Goal: Entertainment & Leisure: Consume media (video, audio)

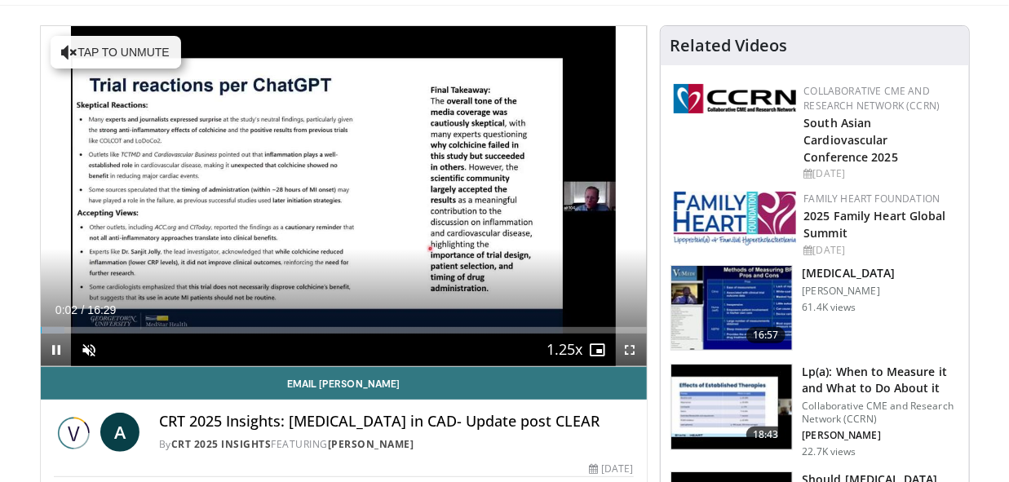
scroll to position [102, 0]
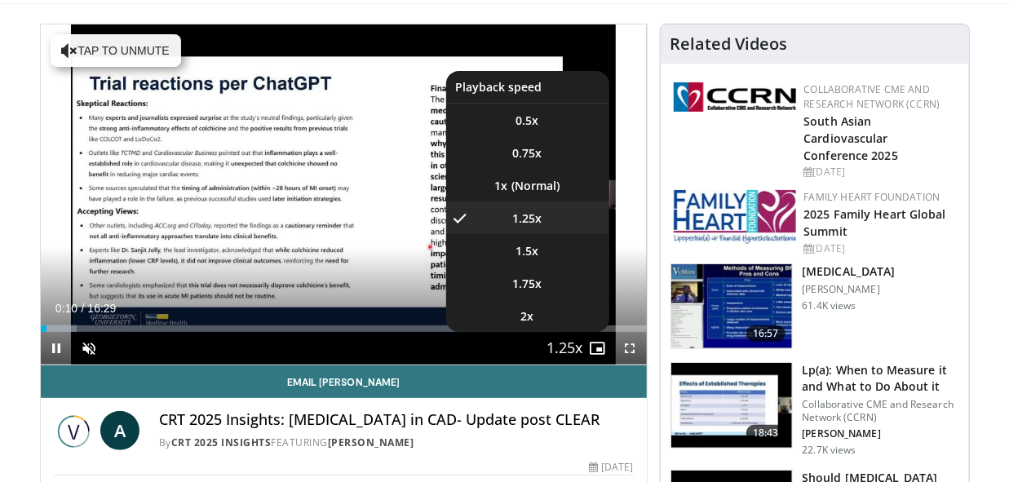
click at [580, 349] on button "Playback Rate" at bounding box center [565, 348] width 33 height 33
click at [526, 311] on span "2x" at bounding box center [527, 316] width 13 height 16
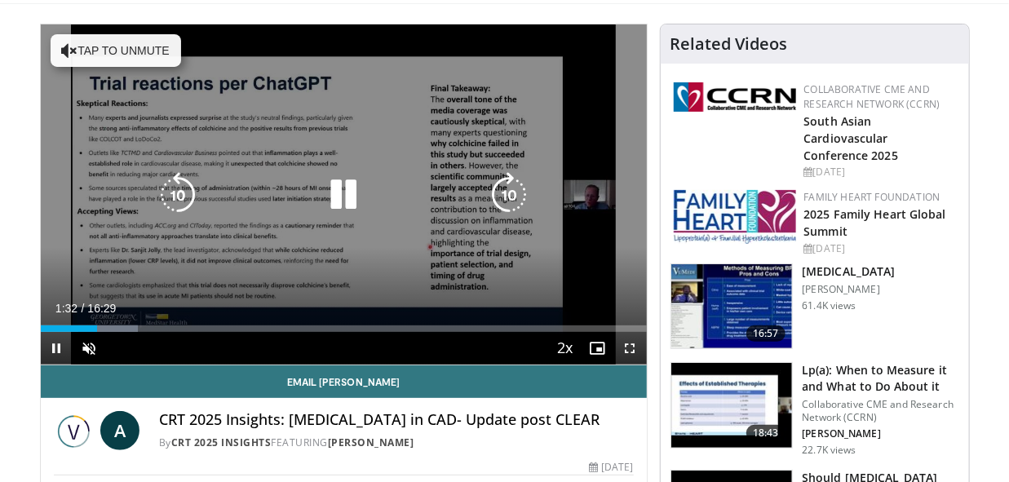
click at [504, 182] on icon "Video Player" at bounding box center [509, 195] width 46 height 46
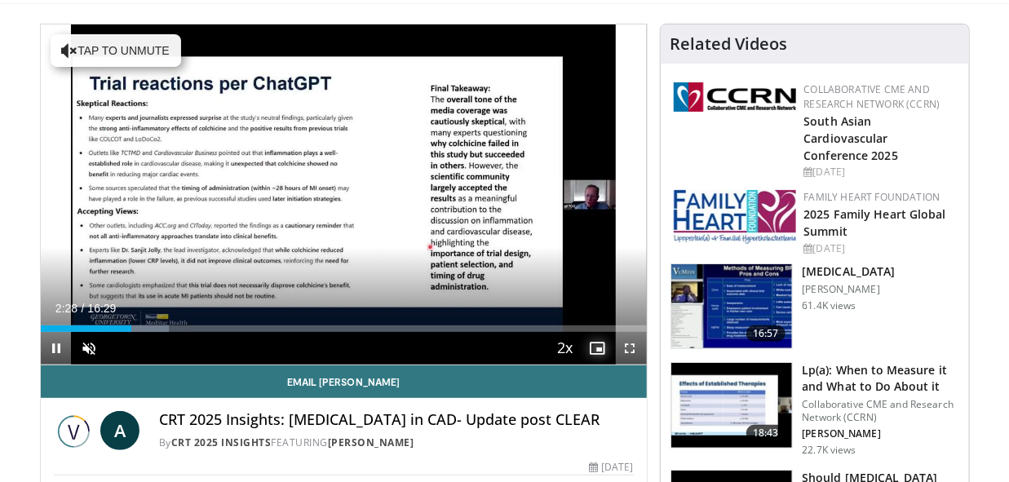
click at [599, 342] on span "Video Player" at bounding box center [598, 348] width 33 height 33
click at [629, 347] on span "Video Player" at bounding box center [630, 348] width 33 height 33
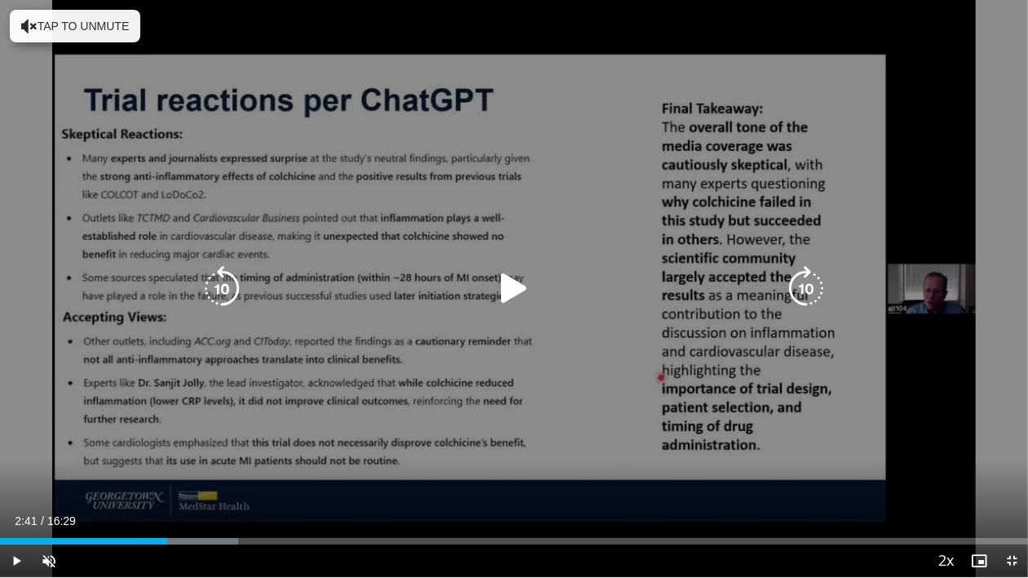
click at [507, 292] on icon "Video Player" at bounding box center [514, 289] width 46 height 46
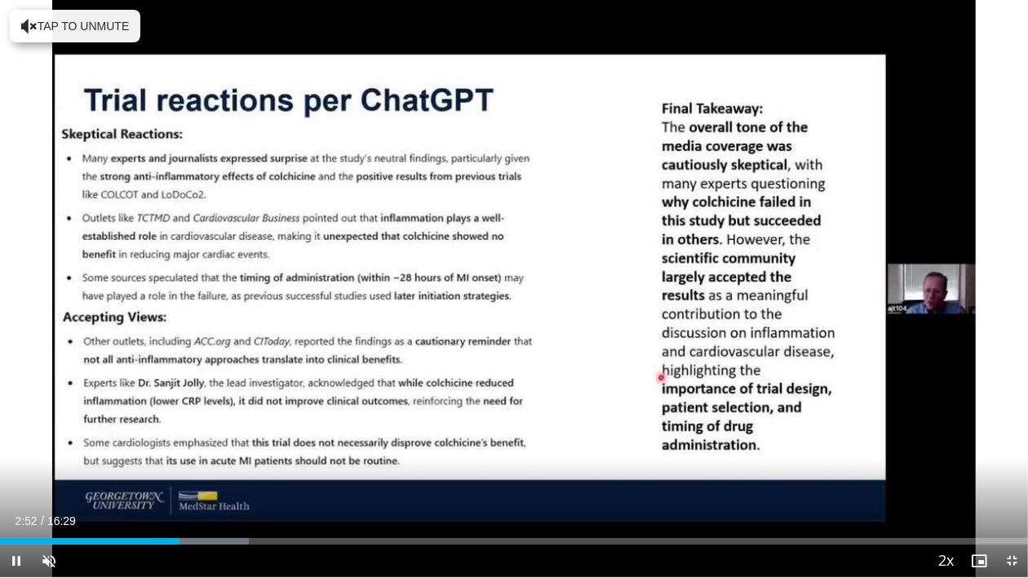
click at [514, 292] on div "10 seconds Tap to unmute" at bounding box center [514, 288] width 1028 height 577
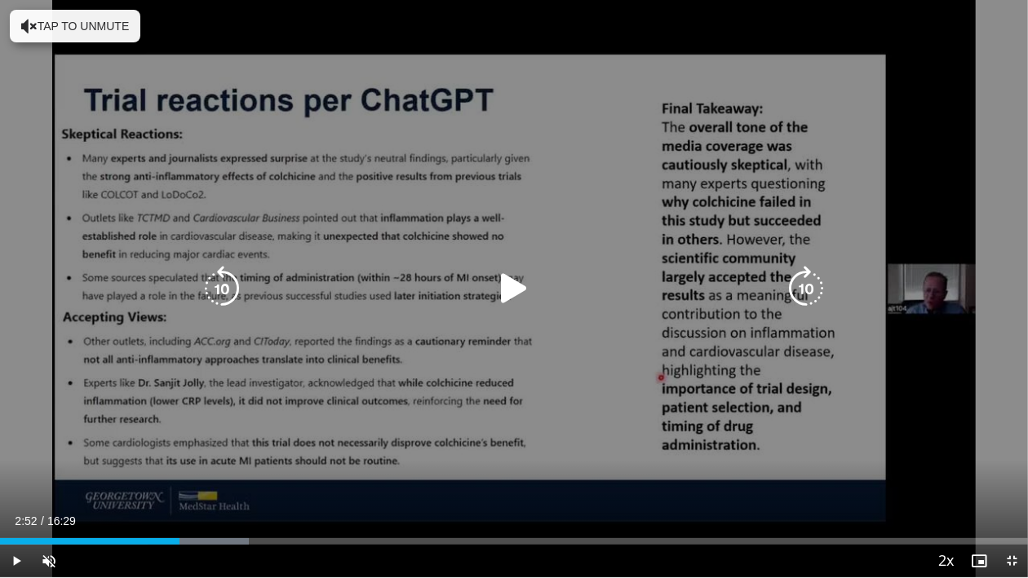
click at [516, 284] on icon "Video Player" at bounding box center [514, 289] width 46 height 46
click at [812, 289] on icon "Video Player" at bounding box center [806, 289] width 46 height 46
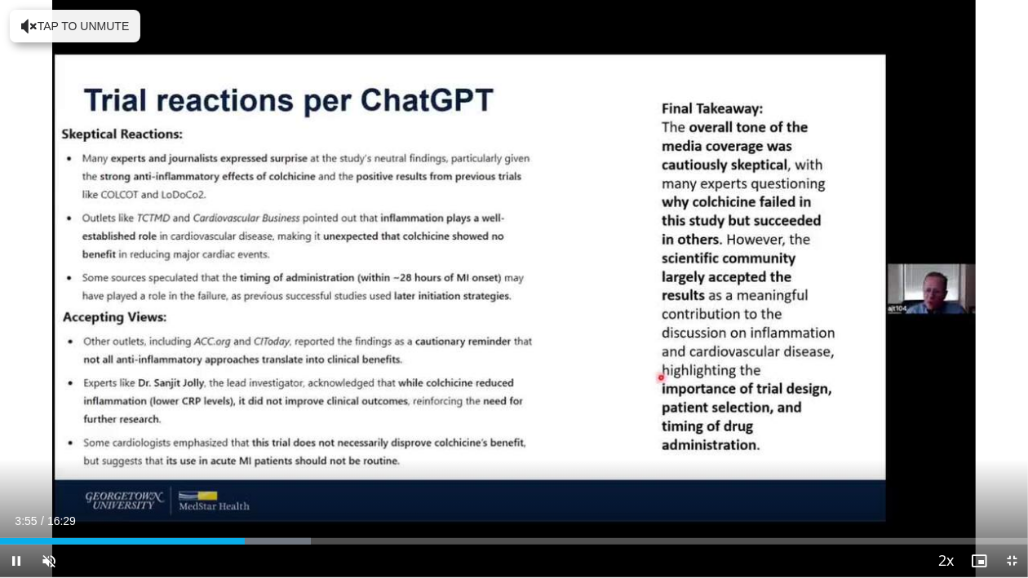
click at [812, 289] on div "10 seconds Tap to unmute" at bounding box center [514, 288] width 1028 height 577
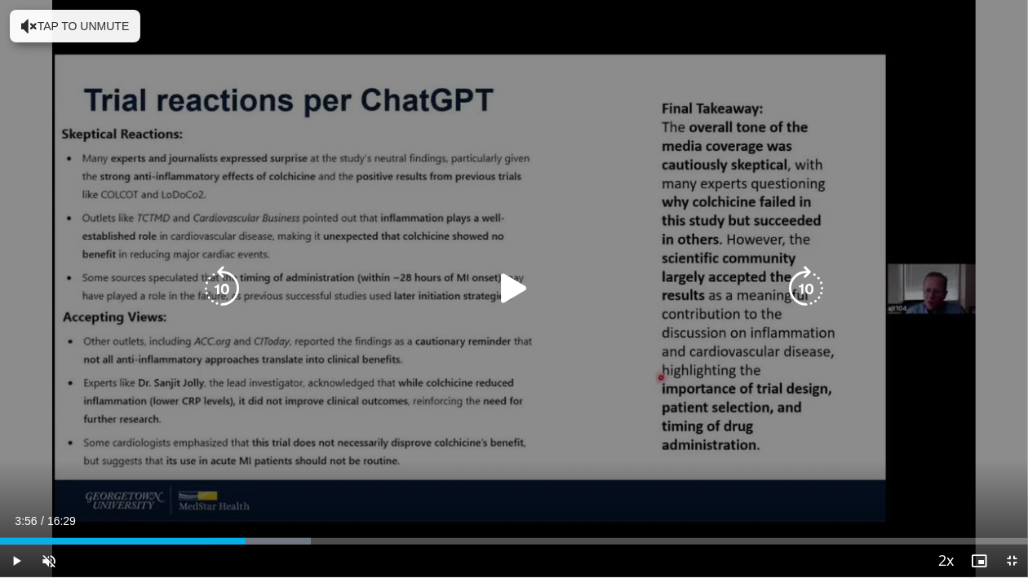
click at [509, 292] on icon "Video Player" at bounding box center [514, 289] width 46 height 46
click at [107, 24] on button "Tap to unmute" at bounding box center [75, 26] width 130 height 33
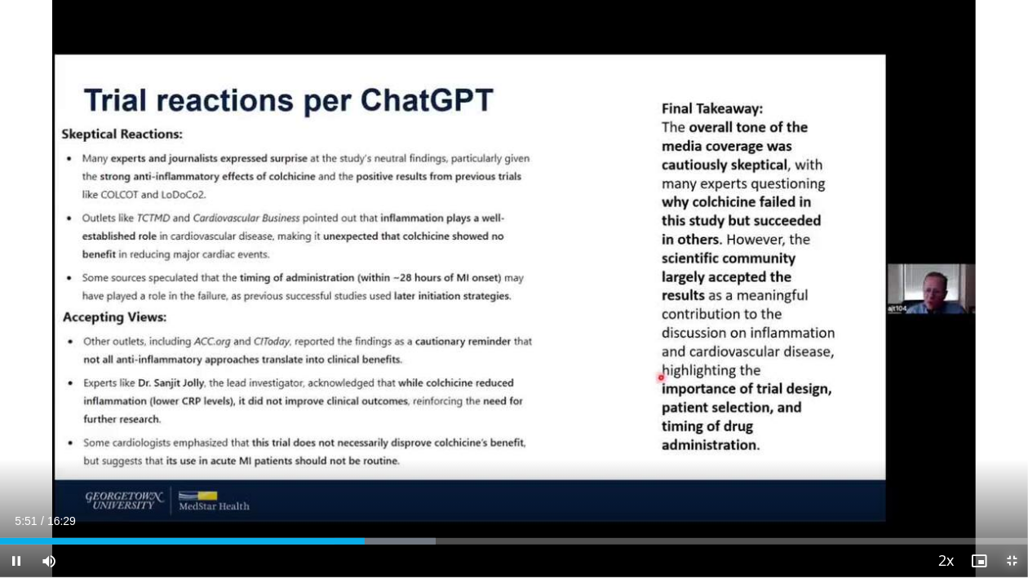
click at [1008, 481] on span "Video Player" at bounding box center [1011, 561] width 33 height 33
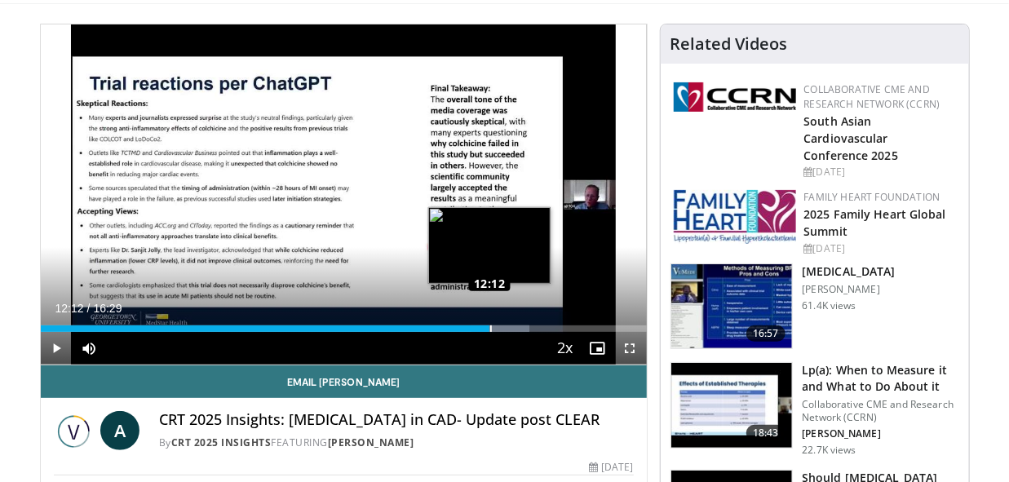
drag, startPoint x: 470, startPoint y: 325, endPoint x: 489, endPoint y: 326, distance: 18.8
click at [489, 326] on div "Loaded : 80.73% 12:12 12:12" at bounding box center [344, 328] width 606 height 7
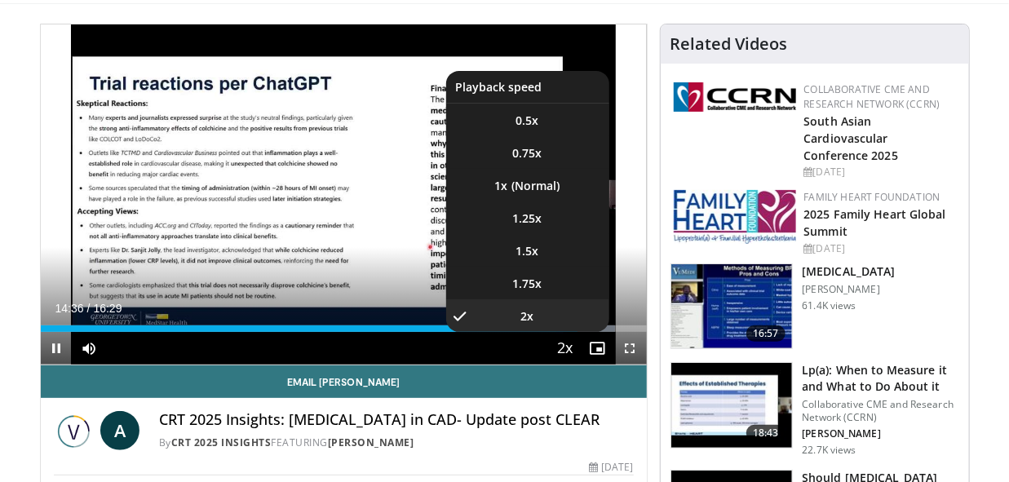
click at [560, 352] on span "Video Player" at bounding box center [565, 349] width 23 height 33
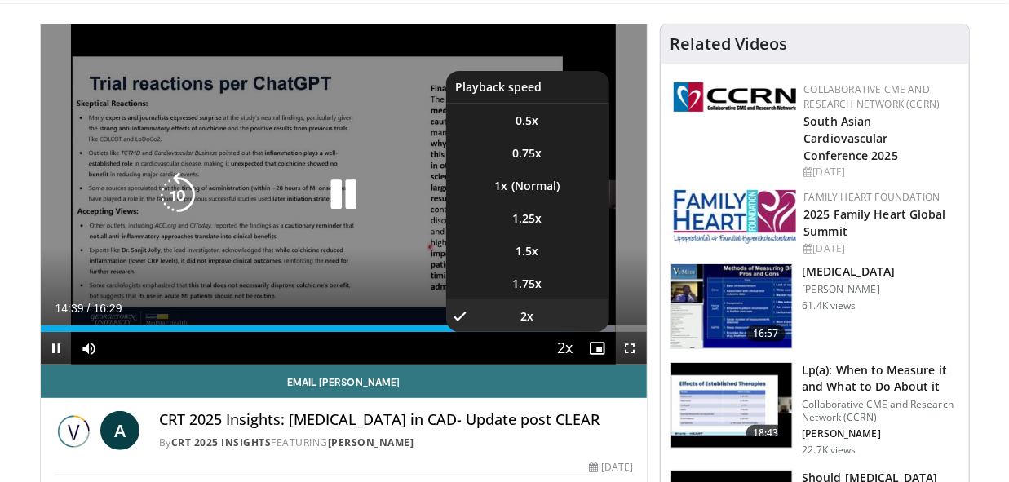
click at [562, 352] on video-js "**********" at bounding box center [344, 194] width 606 height 341
drag, startPoint x: 562, startPoint y: 352, endPoint x: 558, endPoint y: 294, distance: 58.9
click at [558, 294] on video-js "**********" at bounding box center [344, 194] width 606 height 341
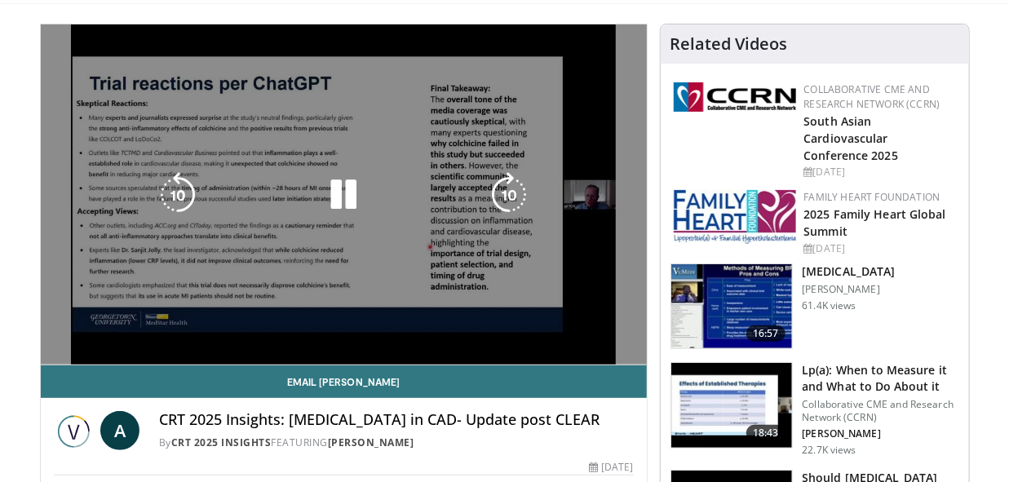
drag, startPoint x: 558, startPoint y: 294, endPoint x: 571, endPoint y: 335, distance: 43.6
click at [571, 335] on div "10 seconds Tap to unmute" at bounding box center [344, 194] width 606 height 340
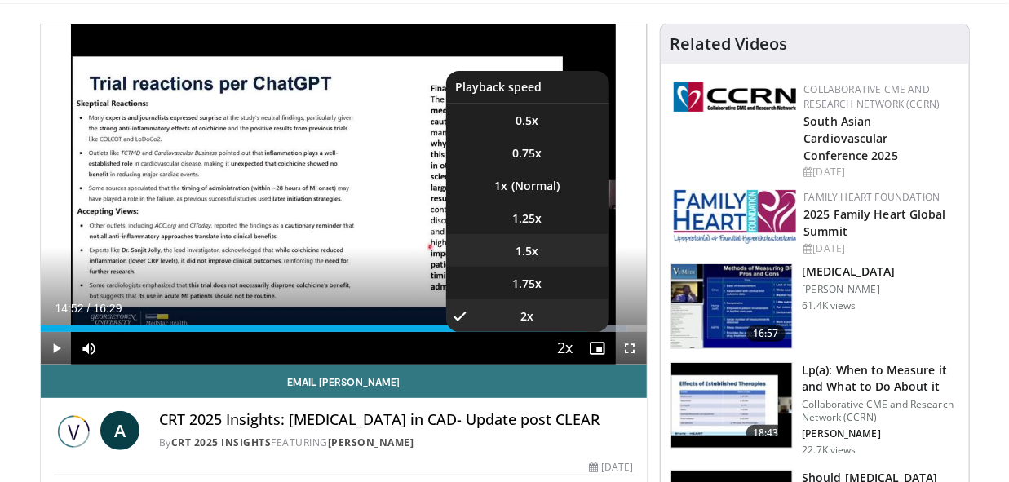
click at [529, 251] on span "1.5x" at bounding box center [527, 251] width 23 height 16
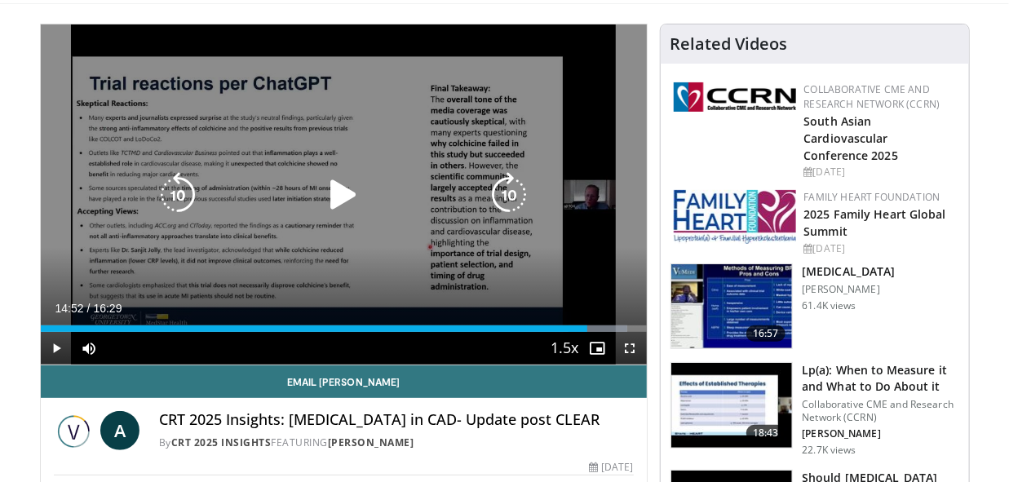
click at [336, 186] on icon "Video Player" at bounding box center [344, 195] width 46 height 46
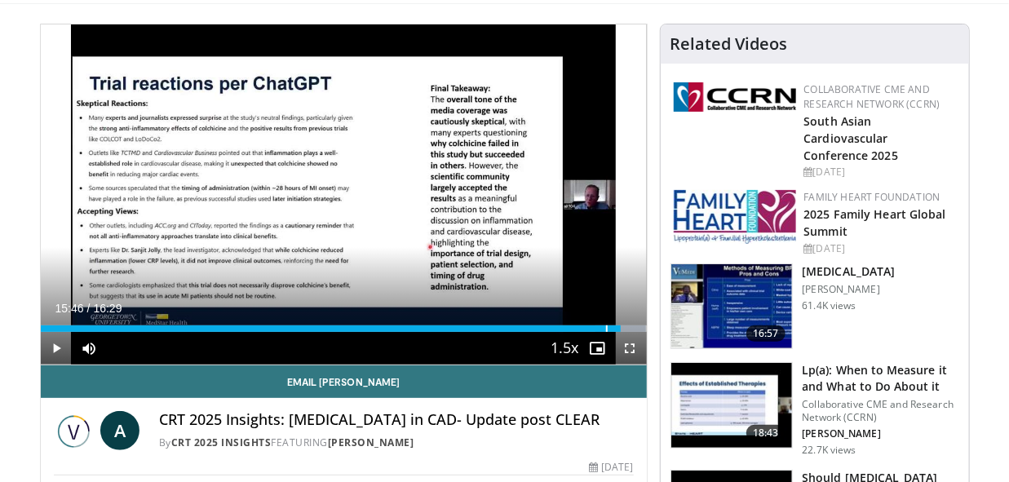
drag, startPoint x: 597, startPoint y: 330, endPoint x: 620, endPoint y: 332, distance: 23.0
click at [620, 332] on div "Current Time 15:46 / Duration 16:29 Play Skip Backward Skip Forward Mute Loaded…" at bounding box center [344, 348] width 606 height 33
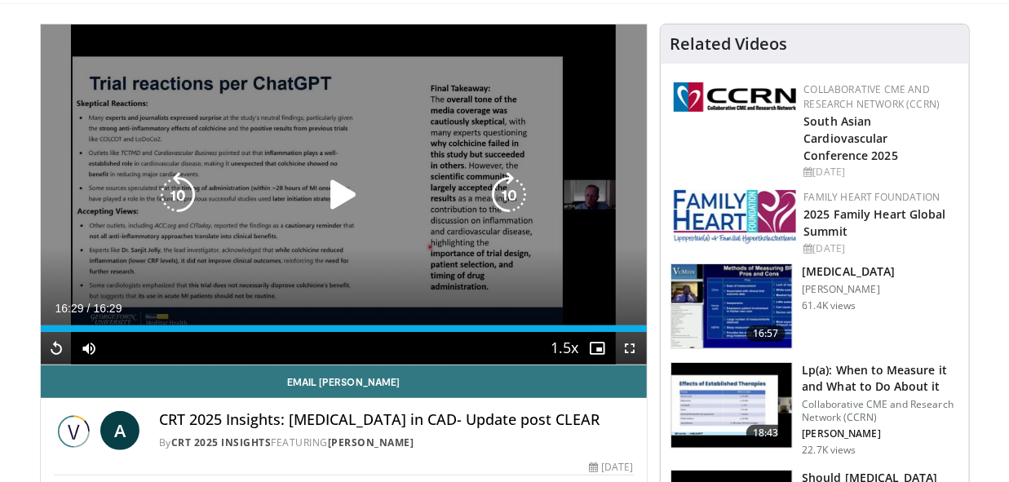
click at [351, 197] on icon "Video Player" at bounding box center [344, 195] width 46 height 46
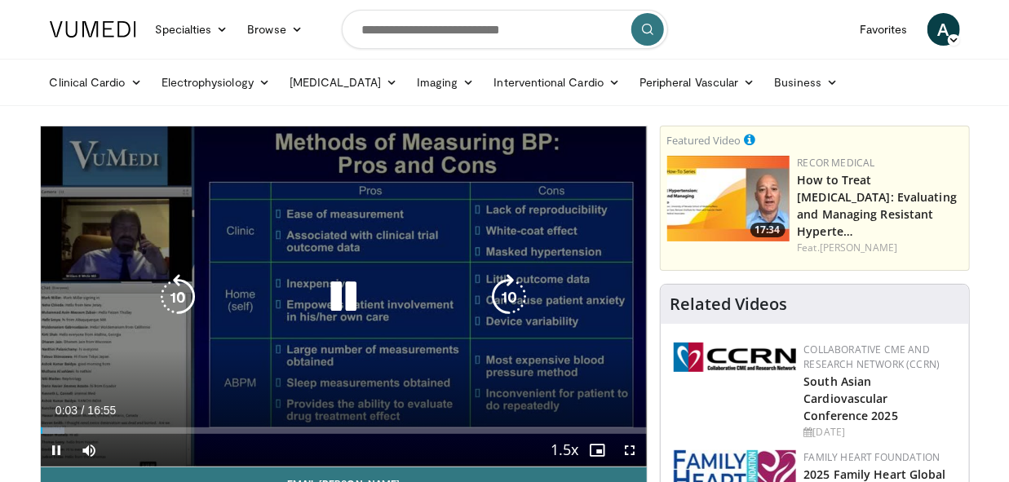
click at [352, 301] on icon "Video Player" at bounding box center [344, 297] width 46 height 46
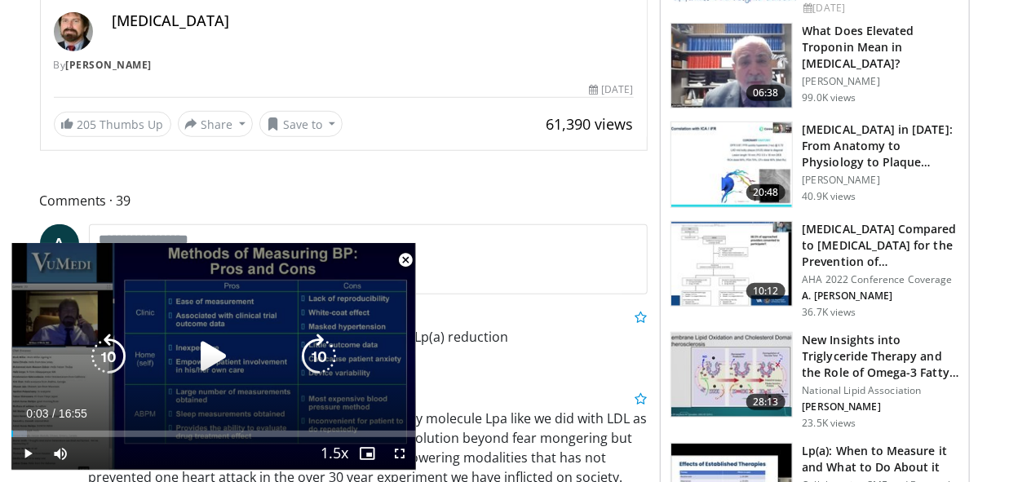
scroll to position [507, 0]
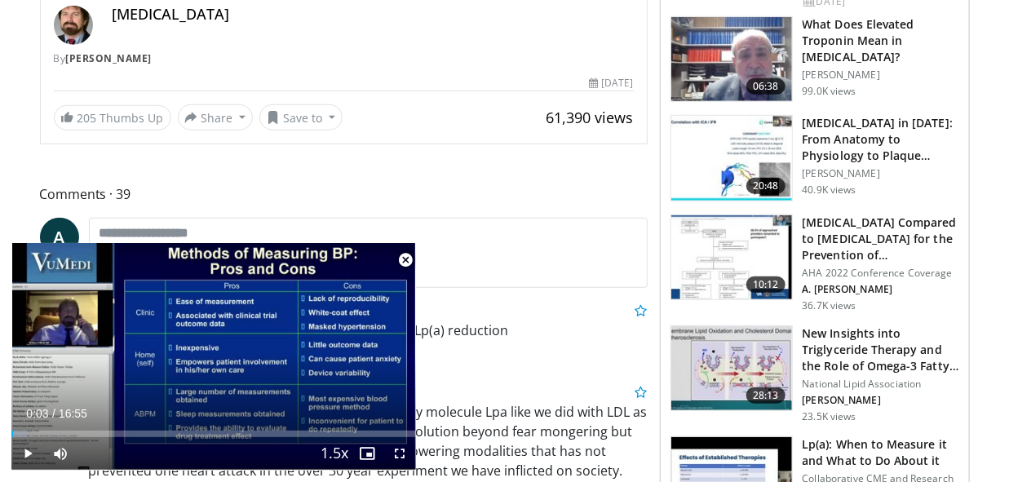
click at [400, 263] on span "Video Player" at bounding box center [405, 260] width 33 height 33
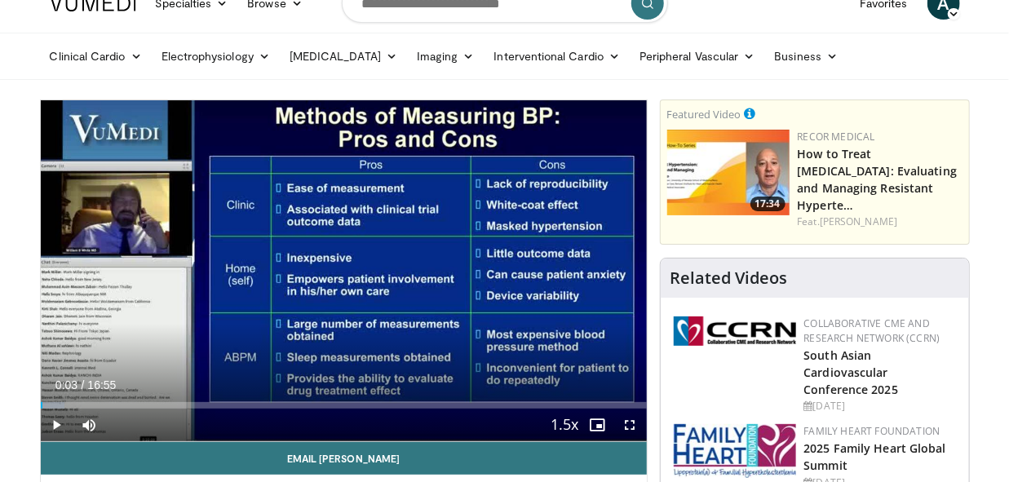
scroll to position [7, 0]
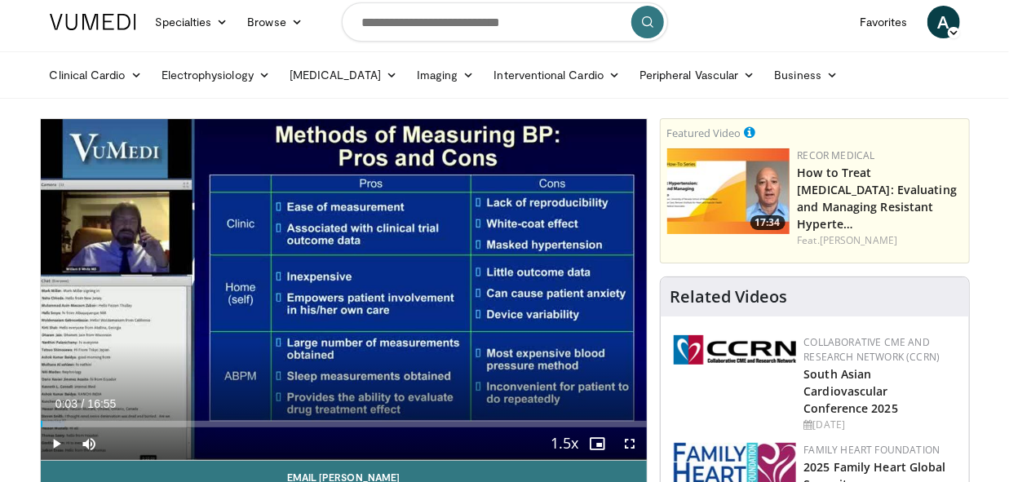
click at [477, 404] on div "Current Time 0:03 / Duration 16:55" at bounding box center [344, 403] width 606 height 15
